Goal: Navigation & Orientation: Find specific page/section

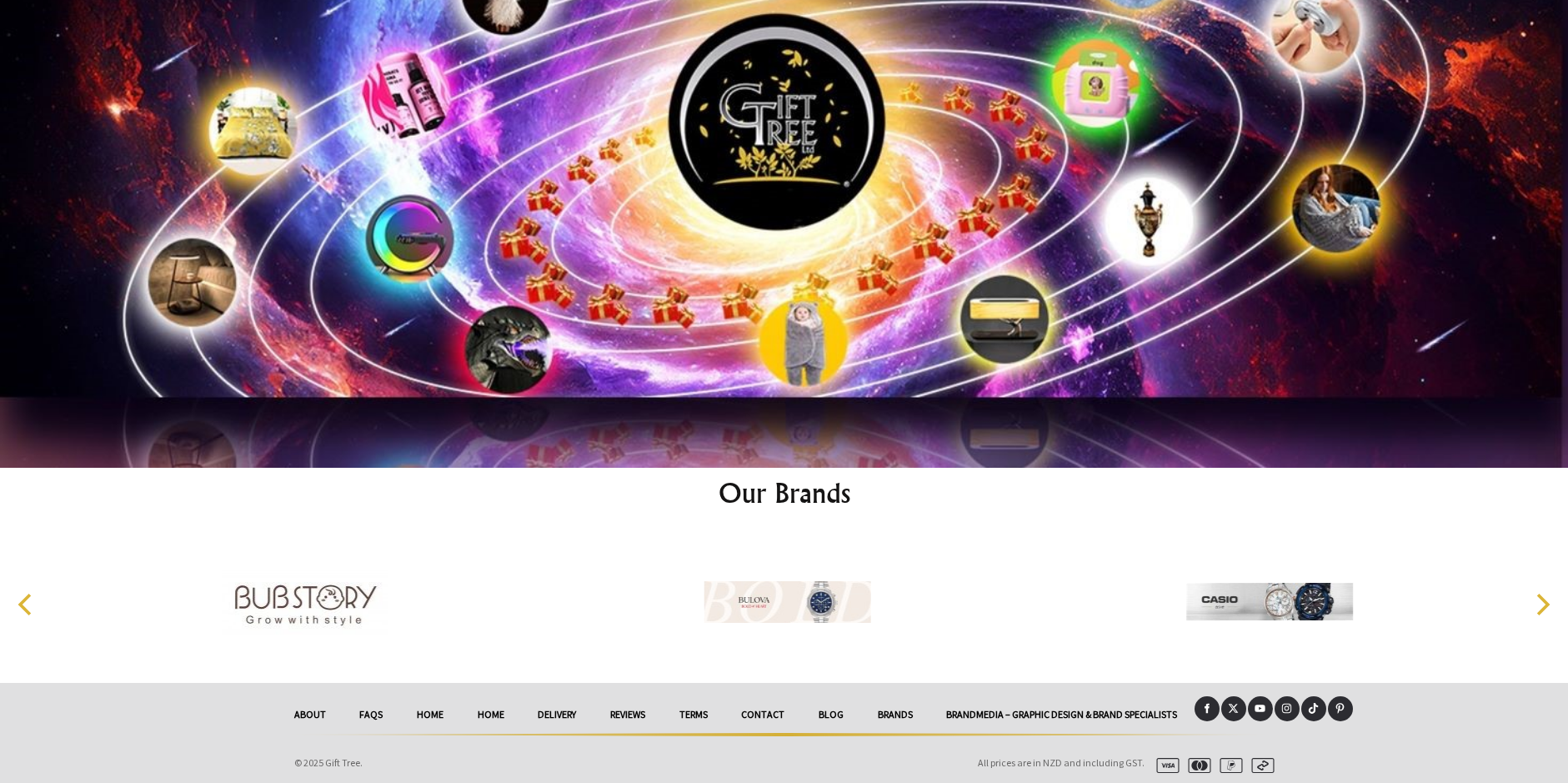
scroll to position [8682, 0]
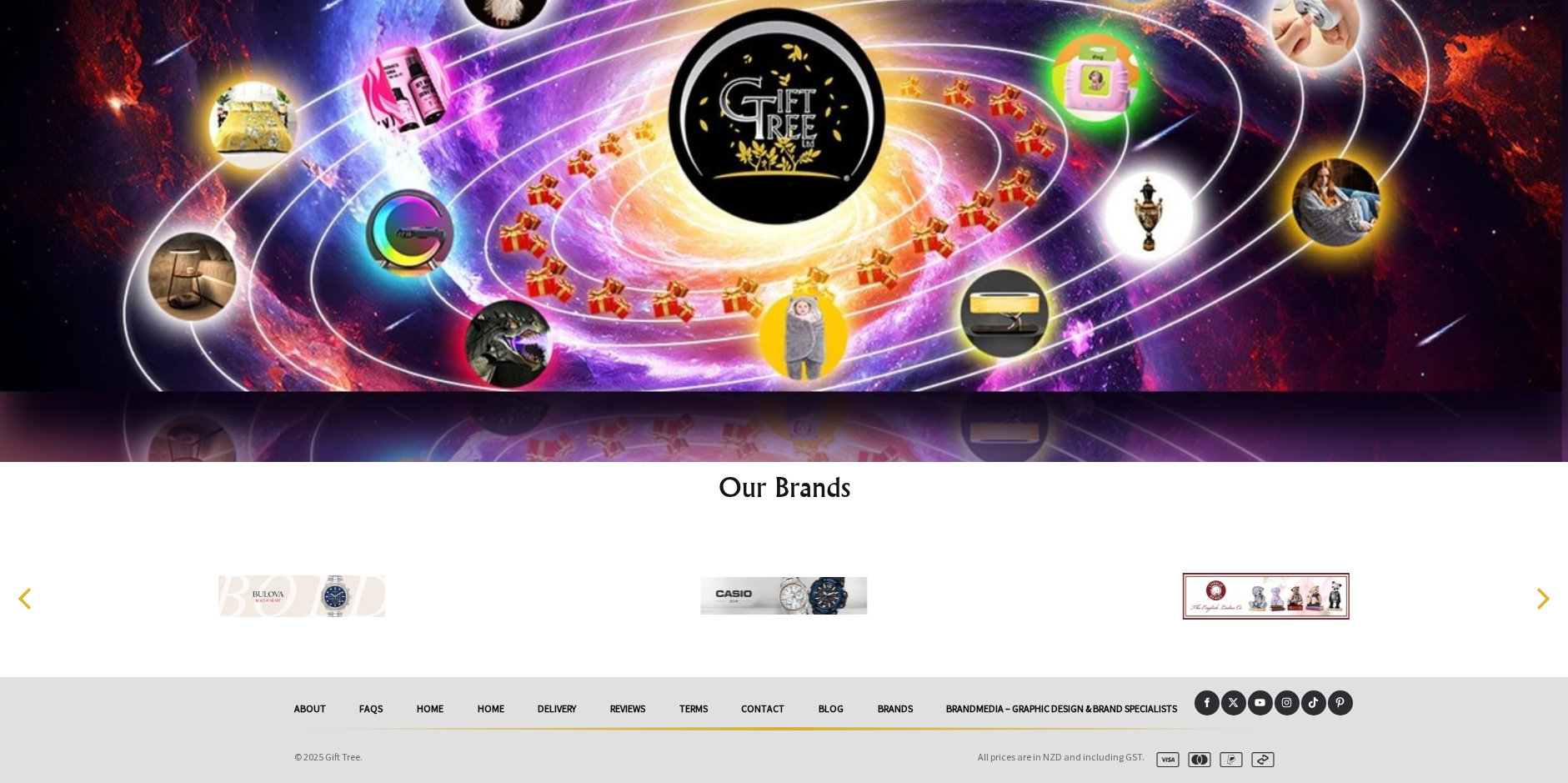
click at [752, 701] on link "Contact" at bounding box center [763, 710] width 78 height 37
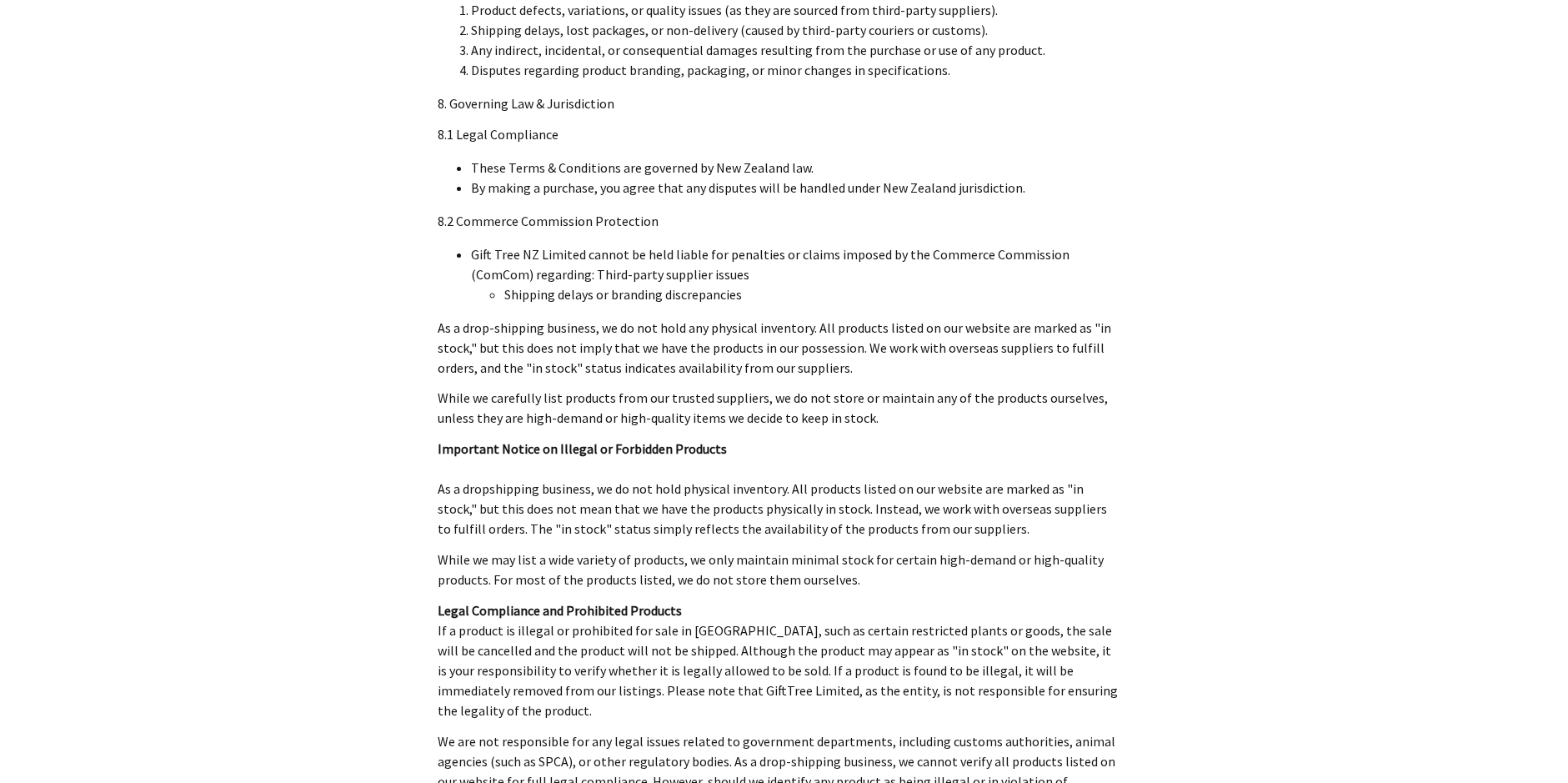
scroll to position [3837, 0]
